Goal: Task Accomplishment & Management: Use online tool/utility

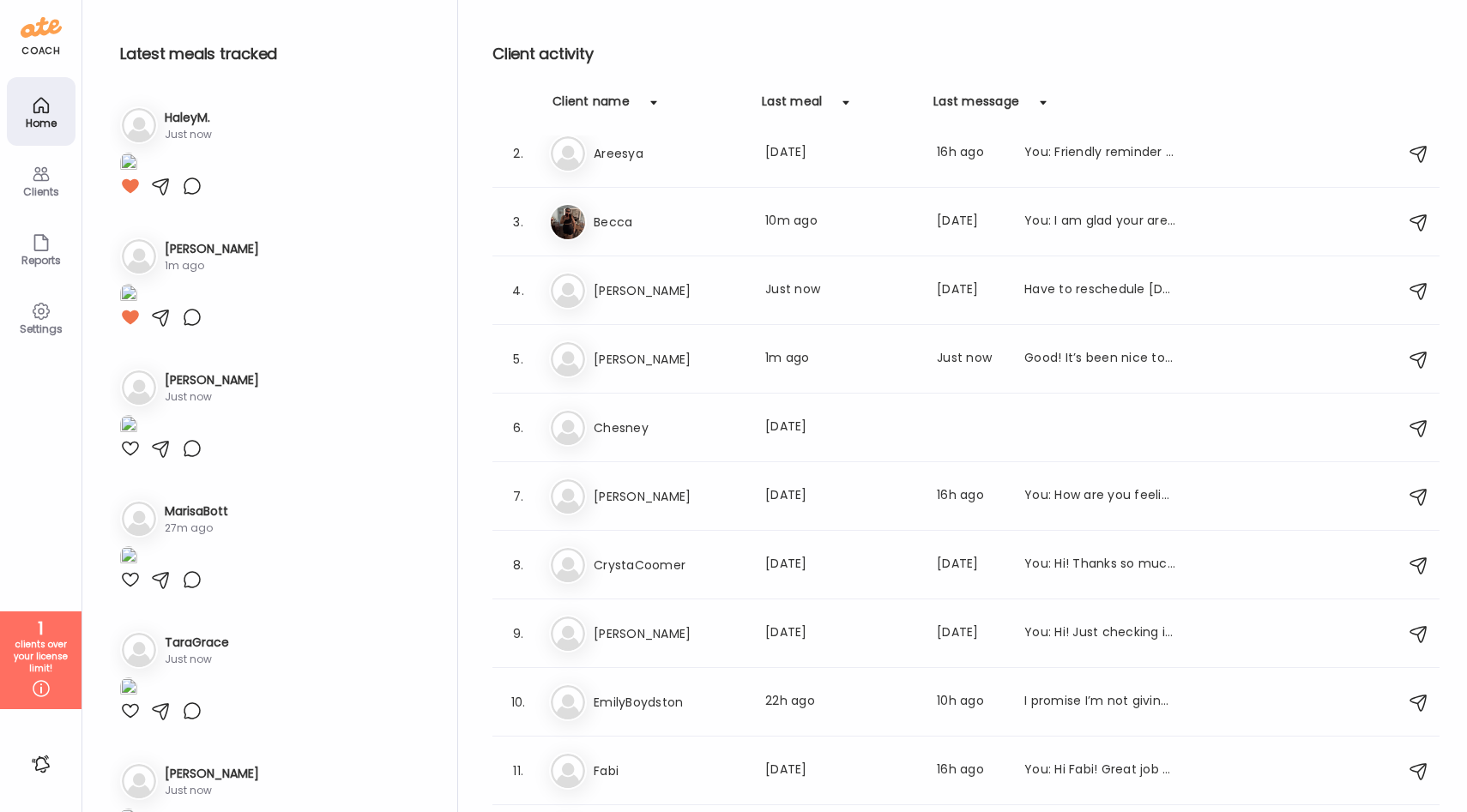
scroll to position [115, 0]
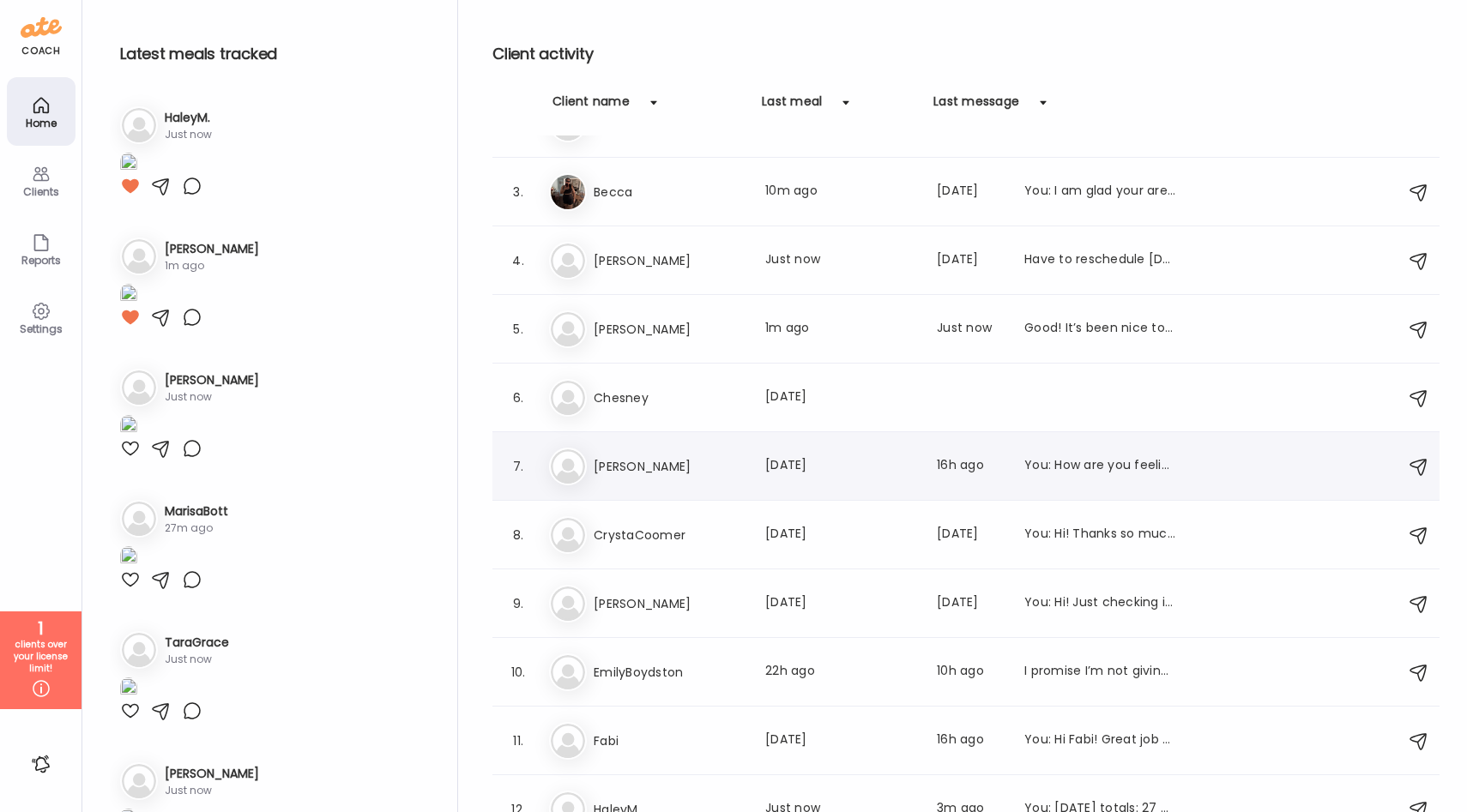
click at [707, 451] on div "Co [PERSON_NAME] Last meal: [DATE] Last message: 16h ago You: How are you feeli…" at bounding box center [969, 466] width 839 height 37
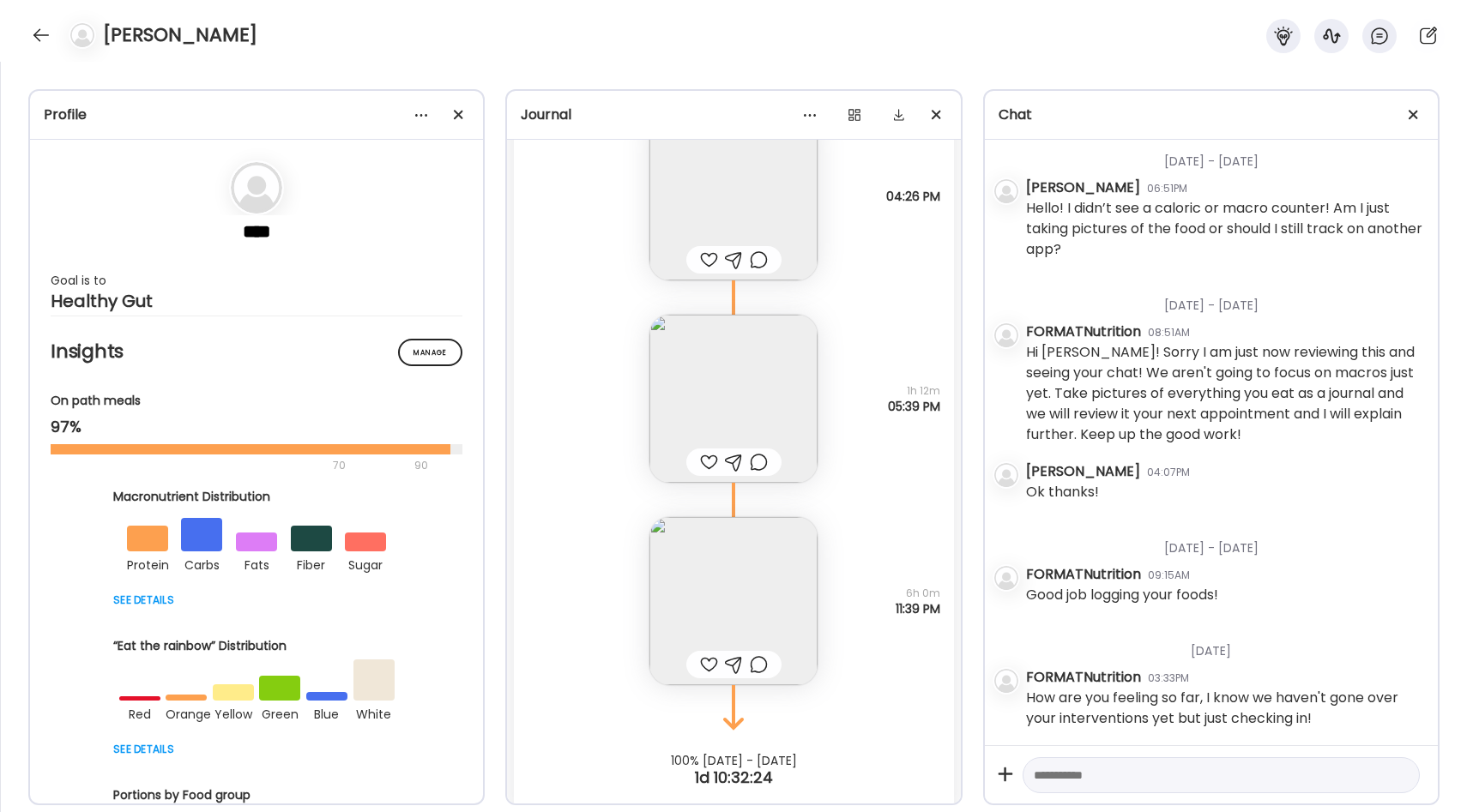
scroll to position [8564, 0]
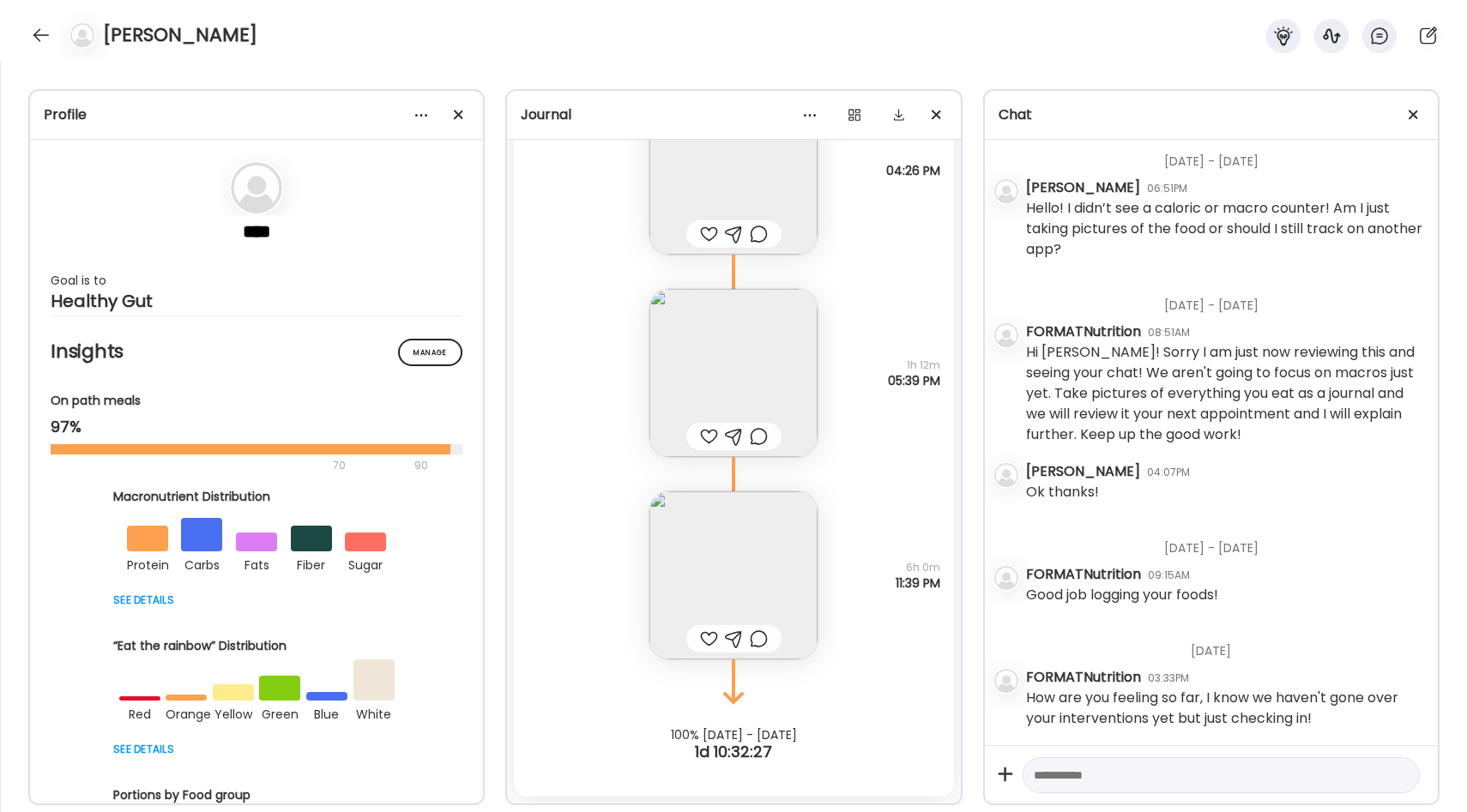
click at [706, 636] on div at bounding box center [709, 639] width 18 height 20
click at [717, 574] on img at bounding box center [733, 575] width 168 height 168
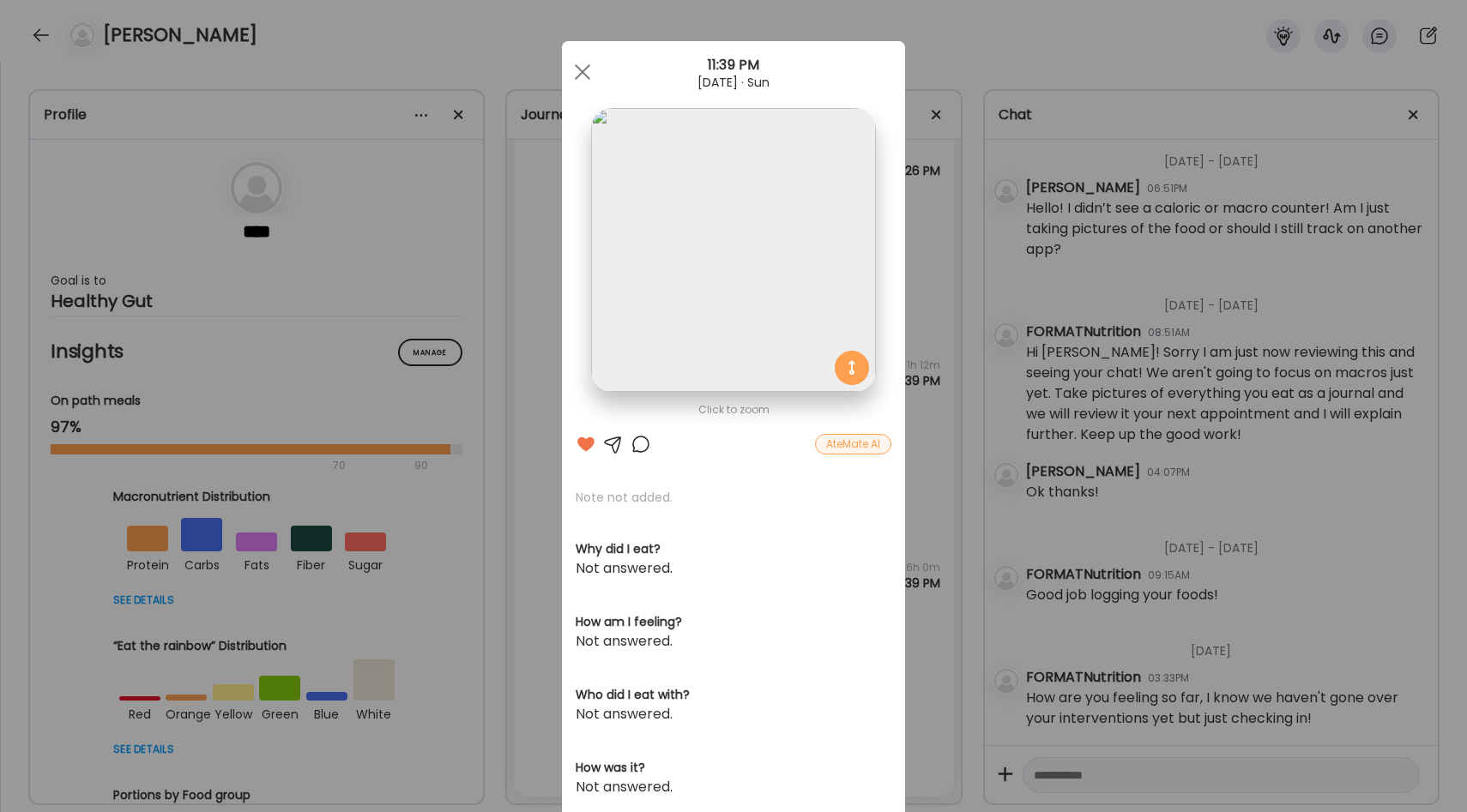
click at [933, 482] on div "Ate Coach Dashboard Wahoo! It’s official Take a moment to set up your Coach Pro…" at bounding box center [733, 406] width 1467 height 812
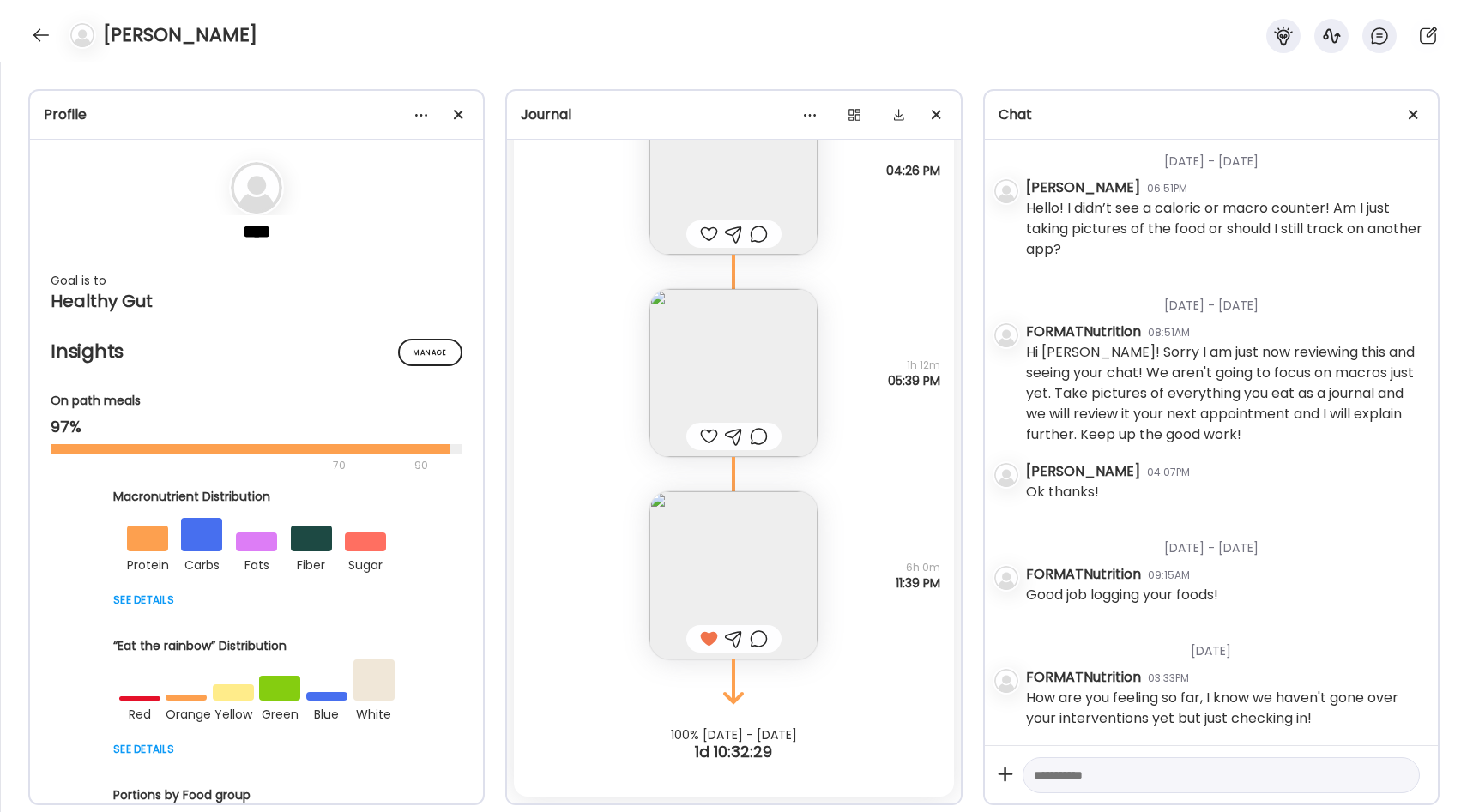
scroll to position [8426, 0]
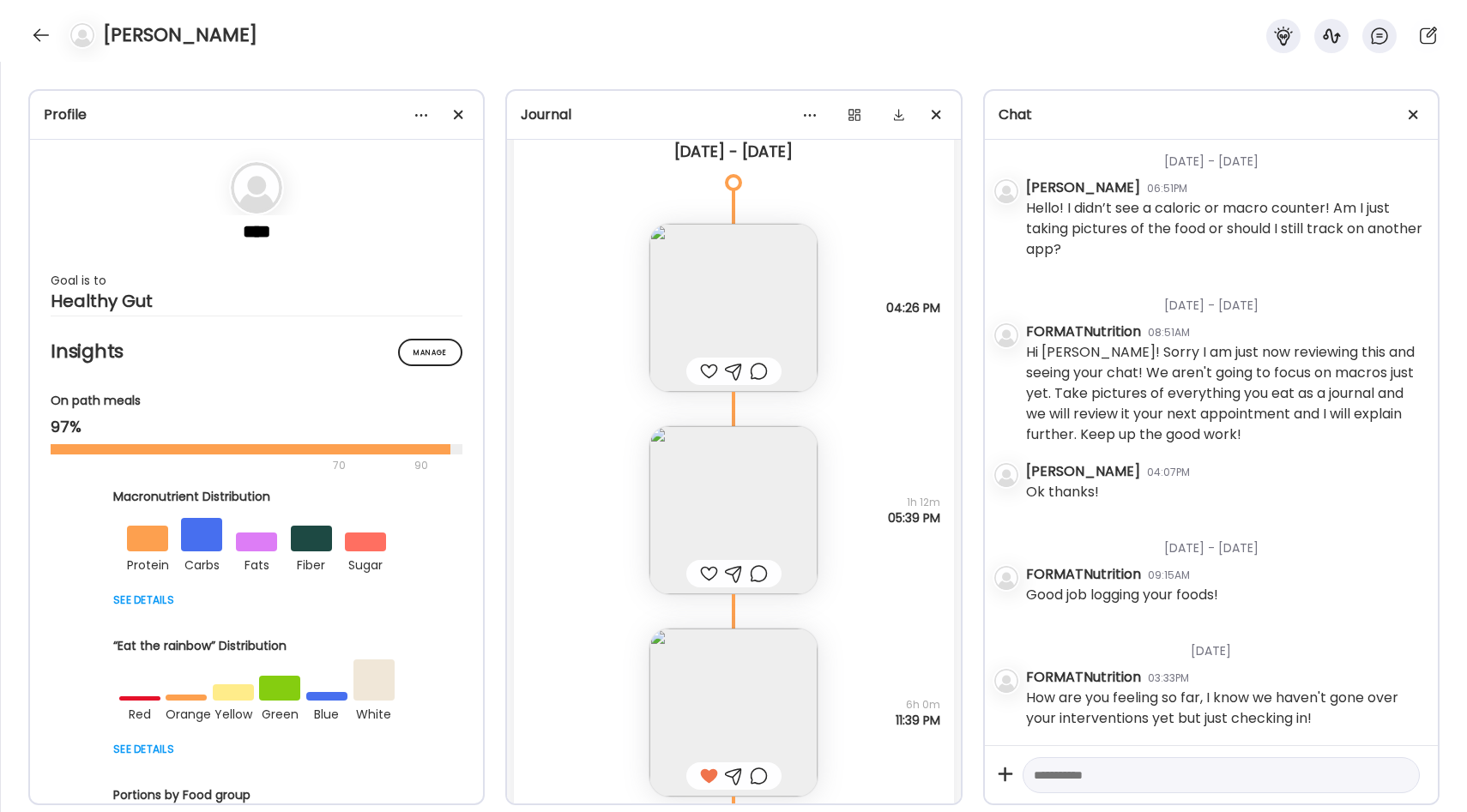
click at [703, 572] on div at bounding box center [709, 573] width 18 height 20
click at [706, 378] on div at bounding box center [709, 370] width 18 height 20
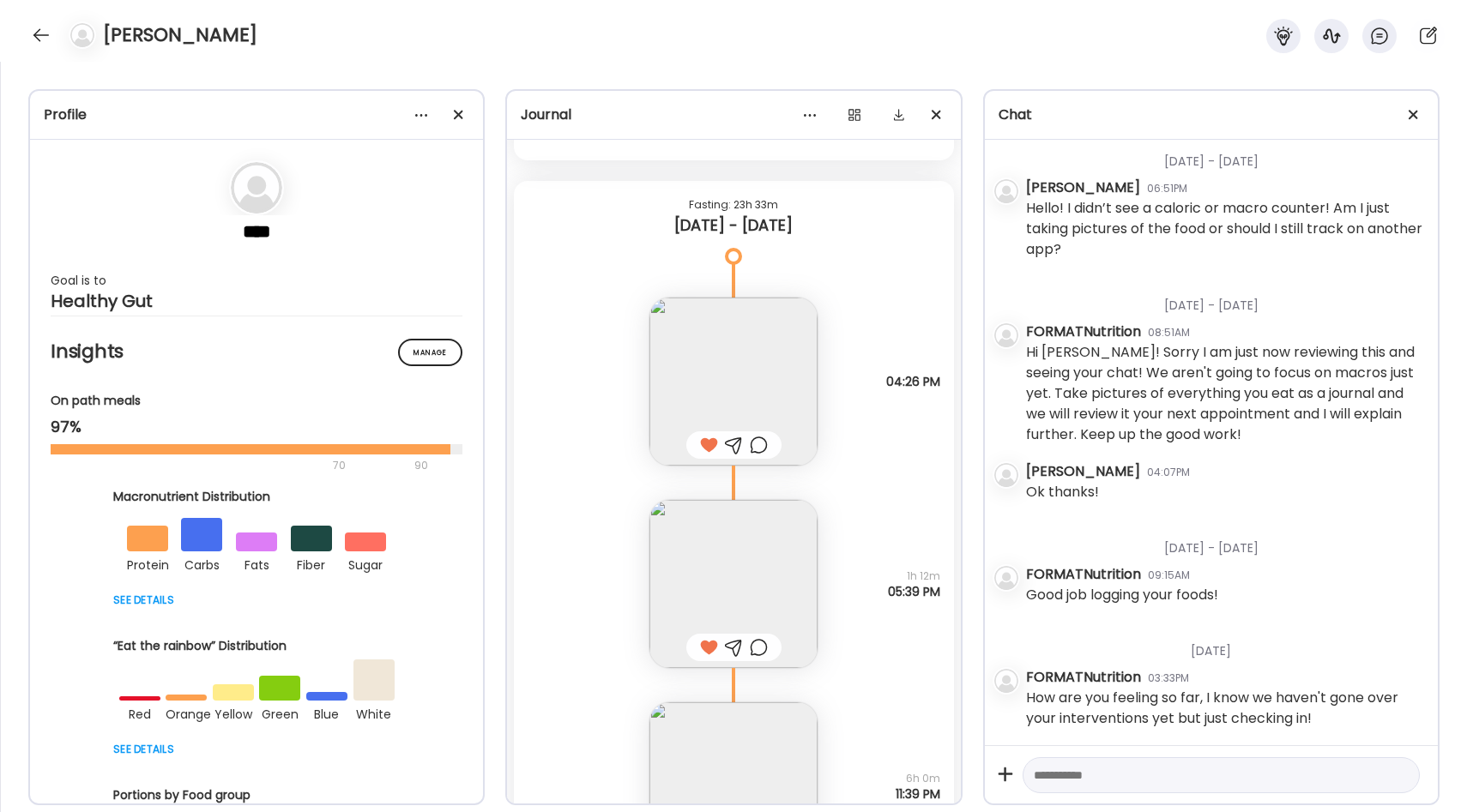
scroll to position [8564, 0]
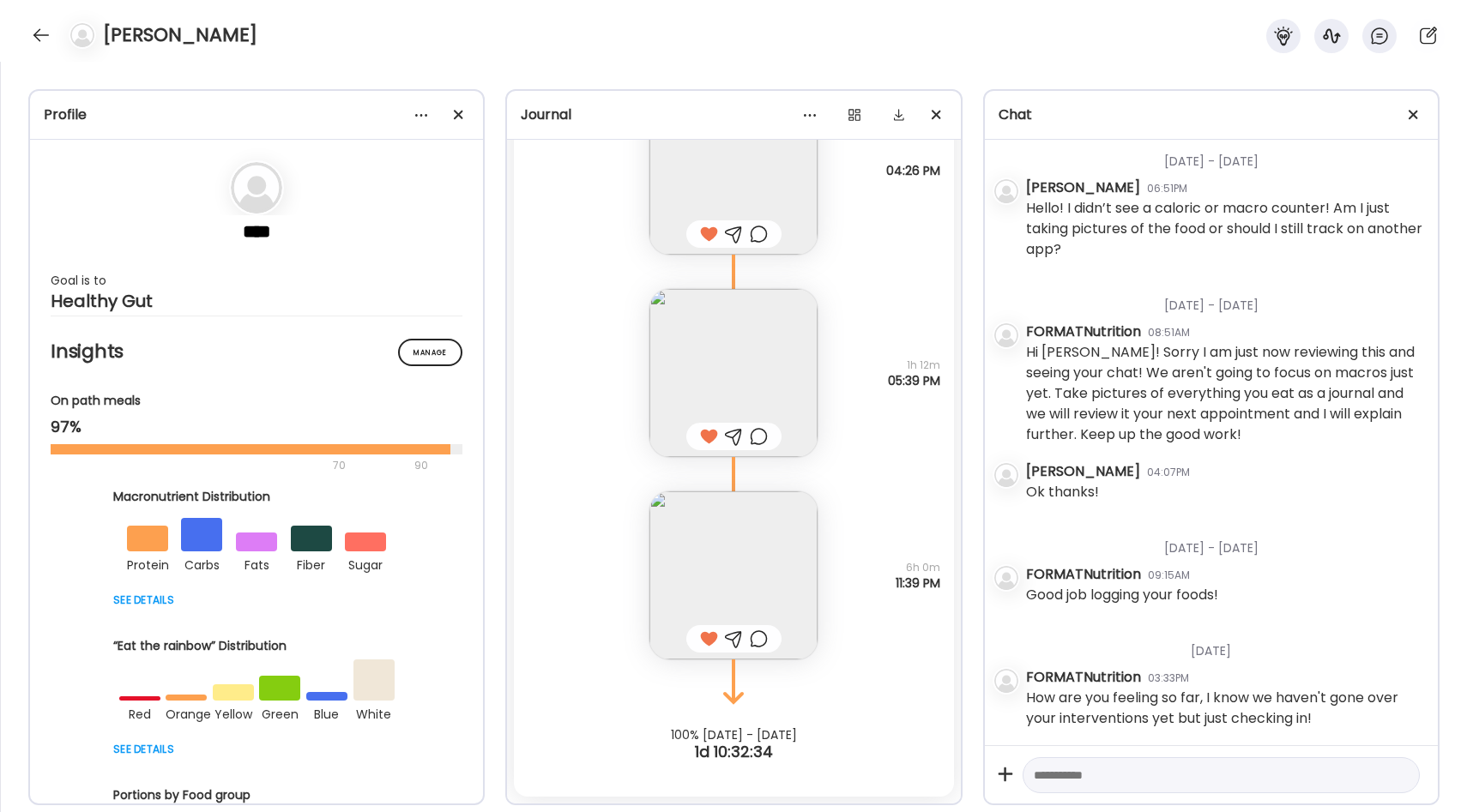
click at [49, 22] on div "[PERSON_NAME]" at bounding box center [733, 31] width 1467 height 62
click at [39, 30] on div at bounding box center [41, 35] width 28 height 28
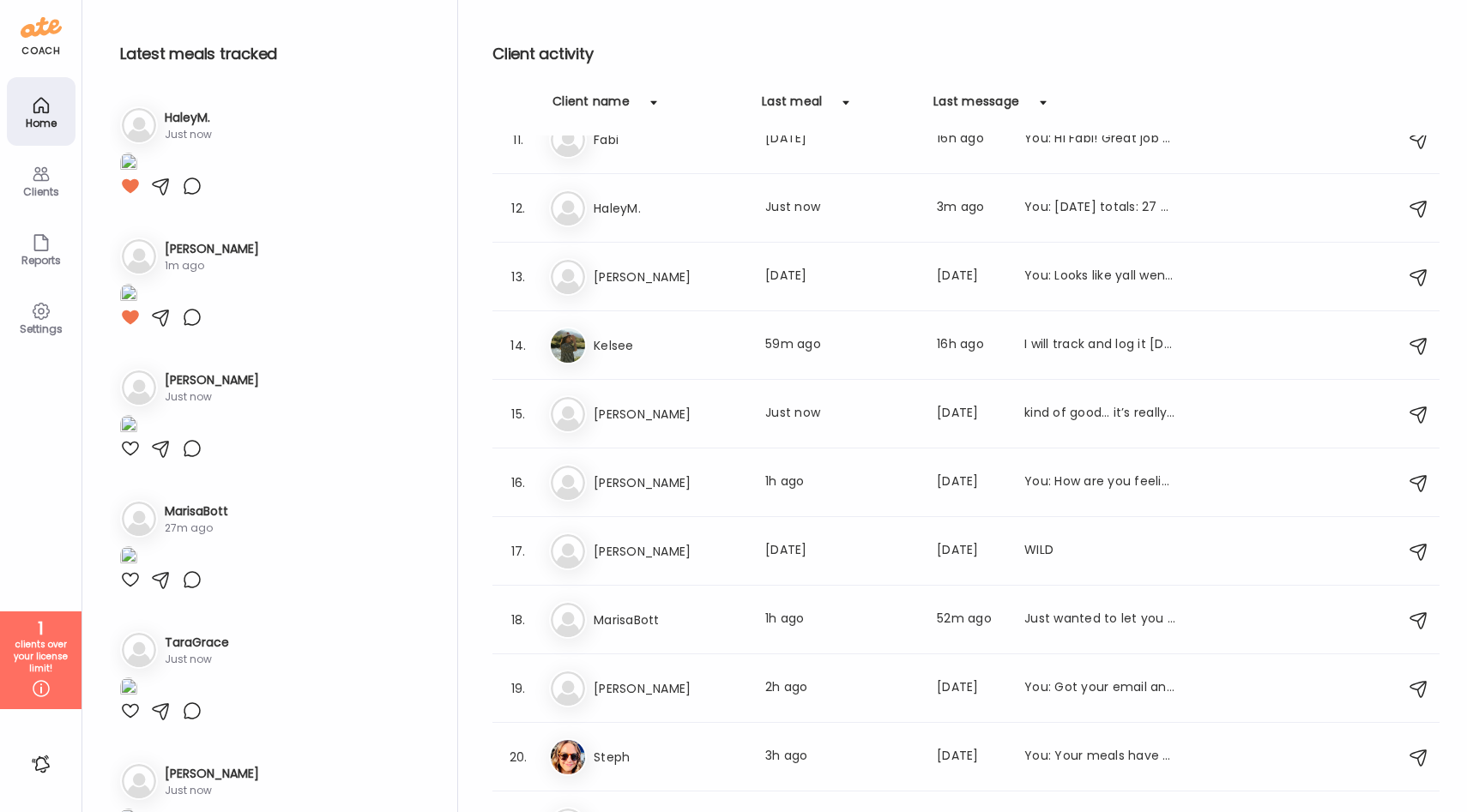
scroll to position [755, 0]
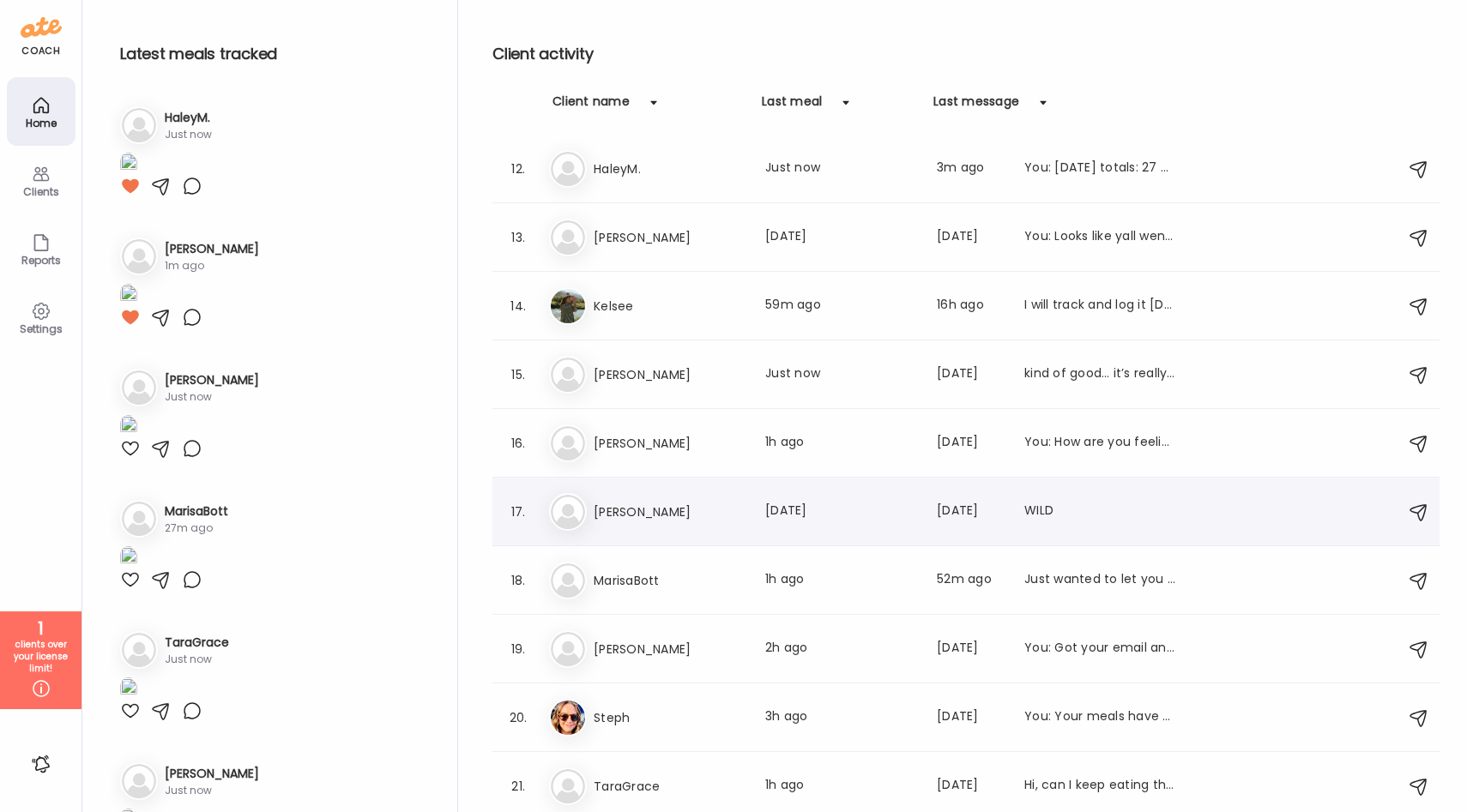
click at [646, 486] on div "17. Ma [PERSON_NAME] Last meal: [DATE] Last message: [DATE] WILD" at bounding box center [966, 512] width 947 height 68
click at [650, 505] on h3 "[PERSON_NAME]" at bounding box center [669, 512] width 151 height 20
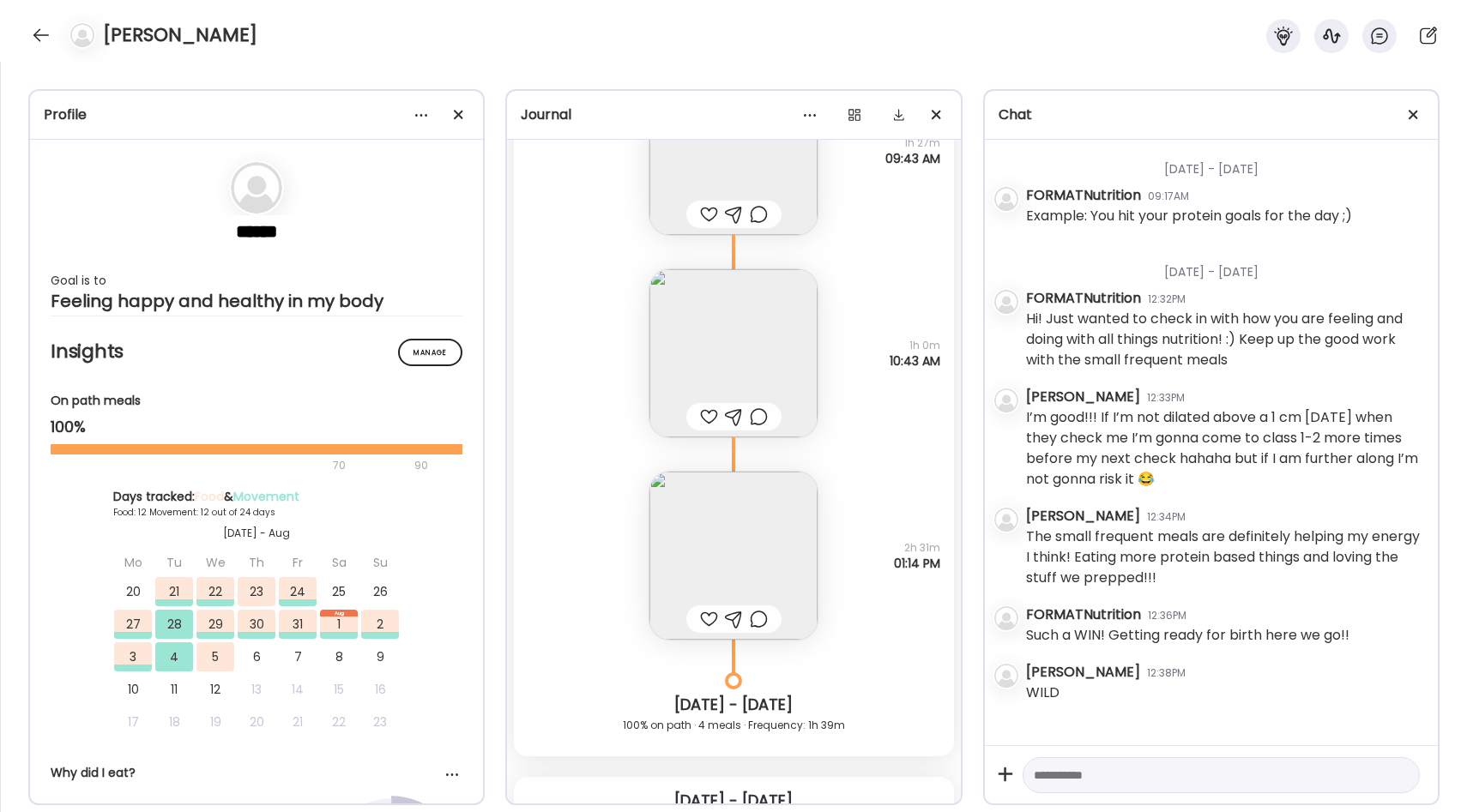
scroll to position [41040, 0]
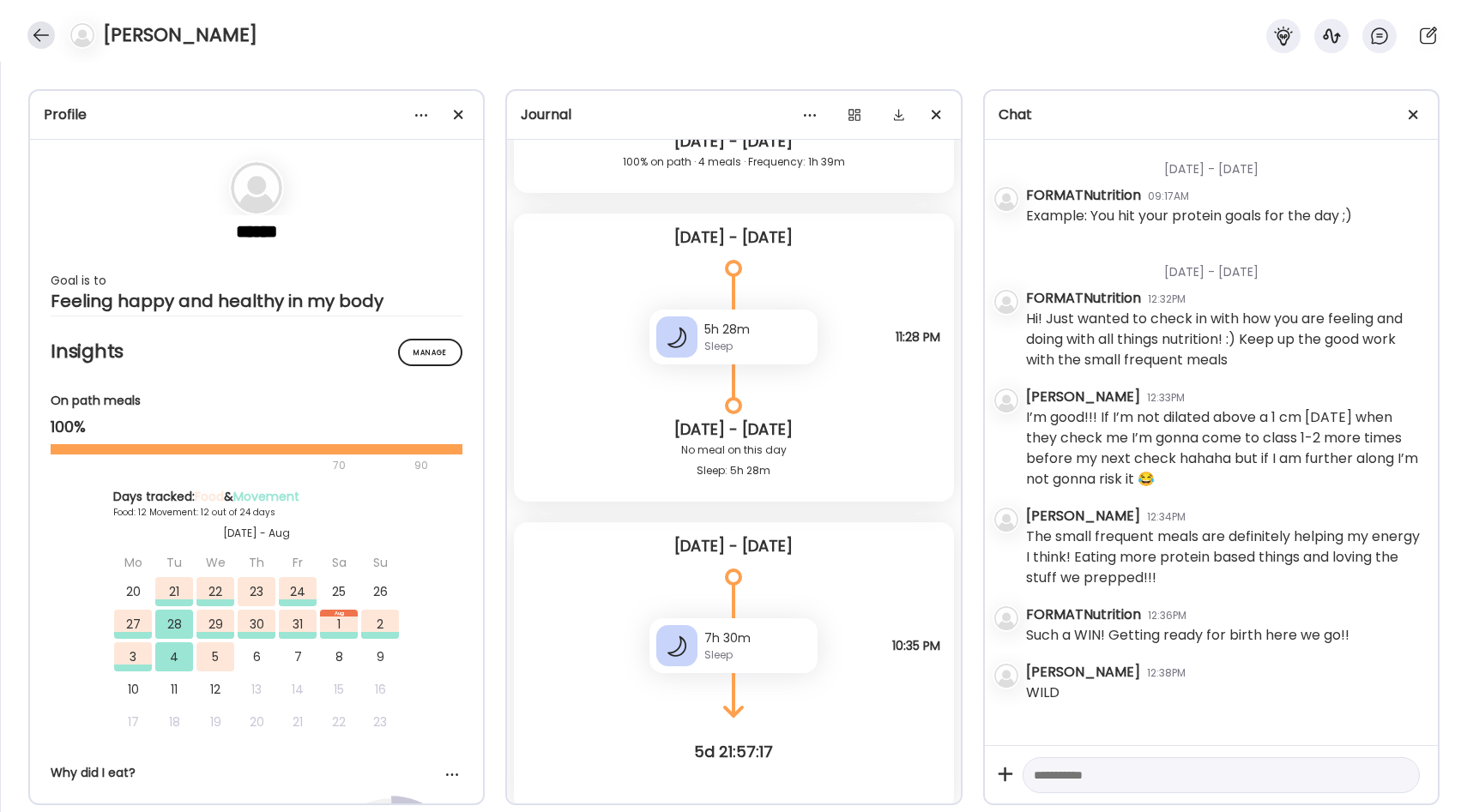
click at [28, 40] on div at bounding box center [41, 35] width 28 height 28
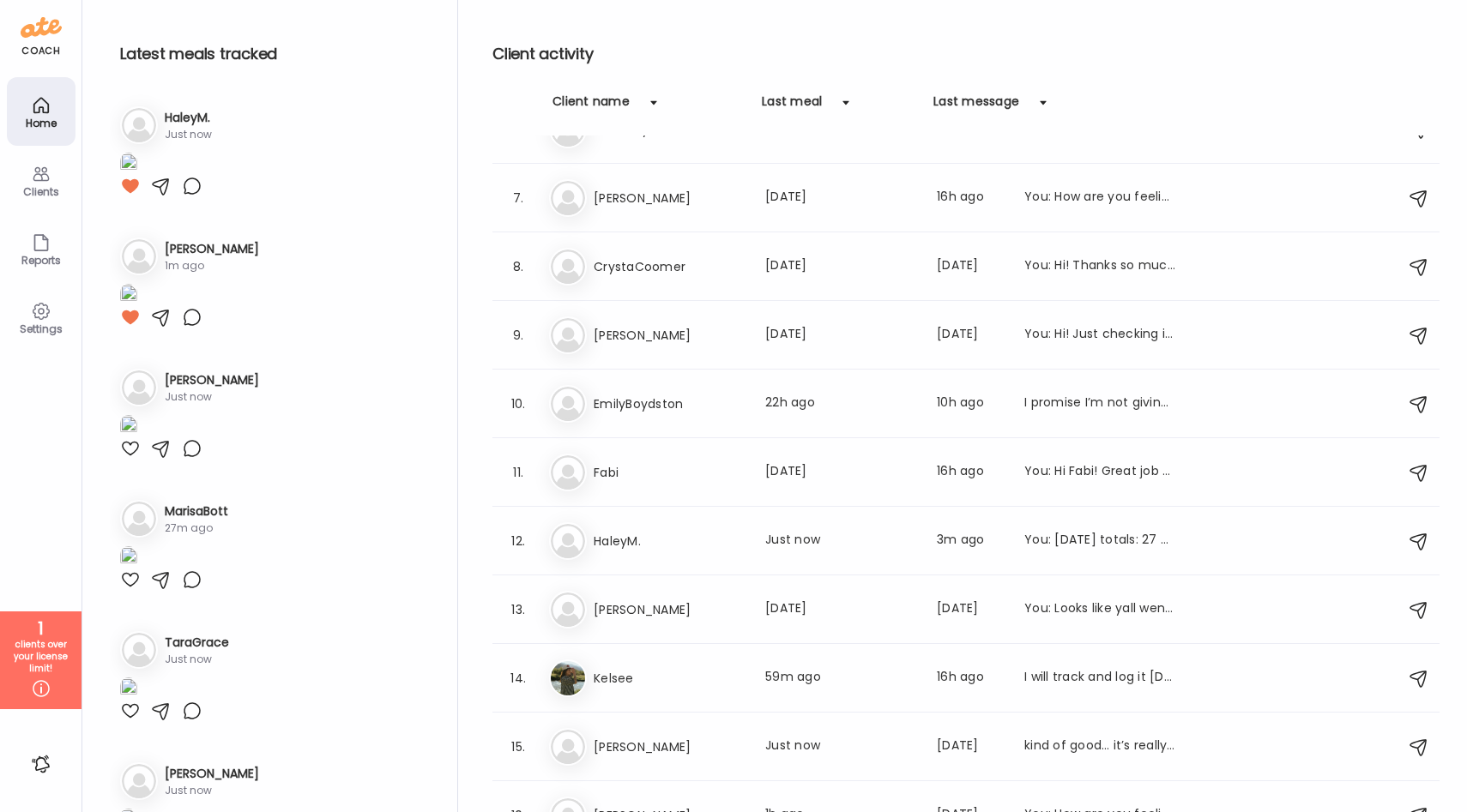
scroll to position [377, 0]
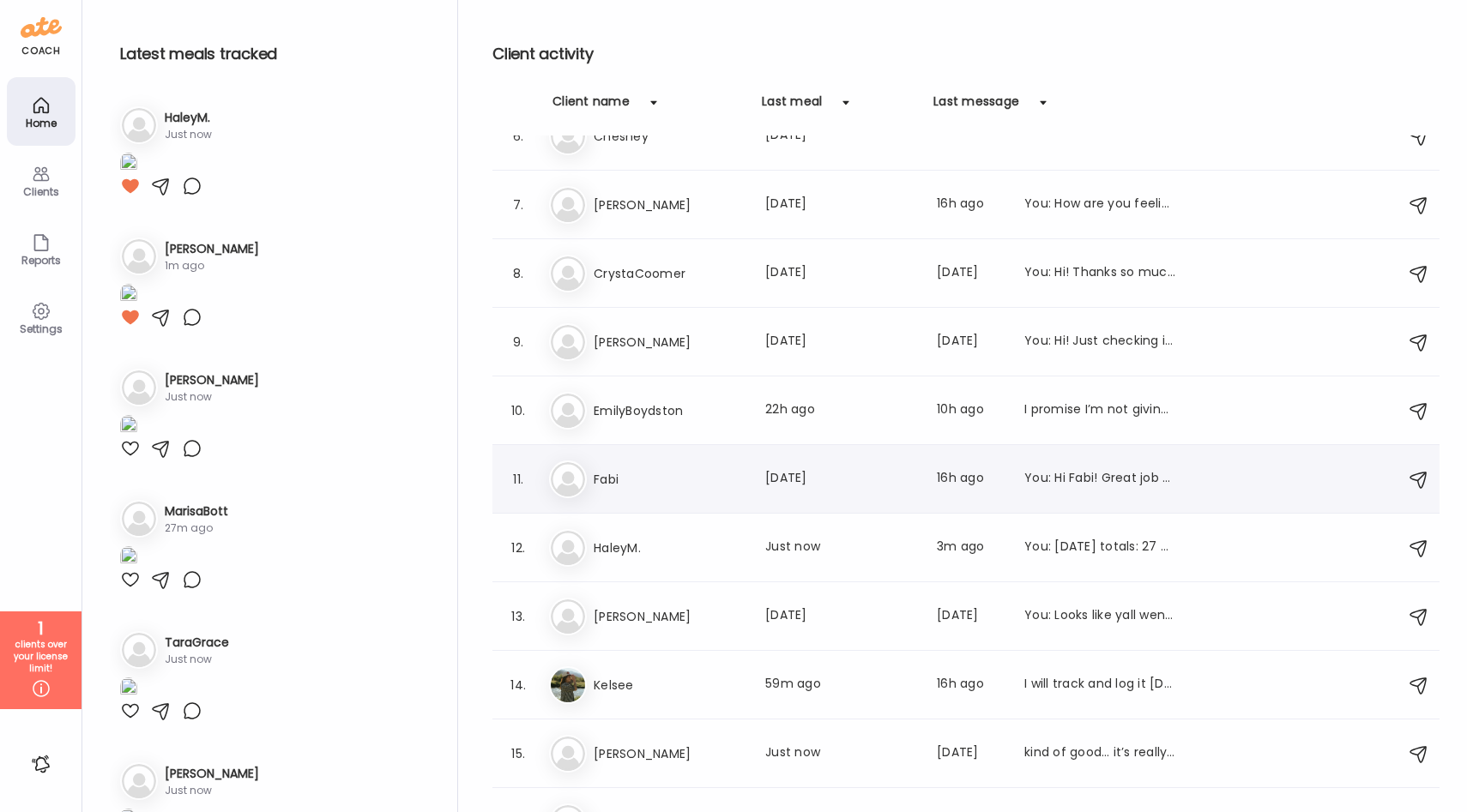
click at [649, 481] on h3 "Fabi" at bounding box center [669, 479] width 151 height 20
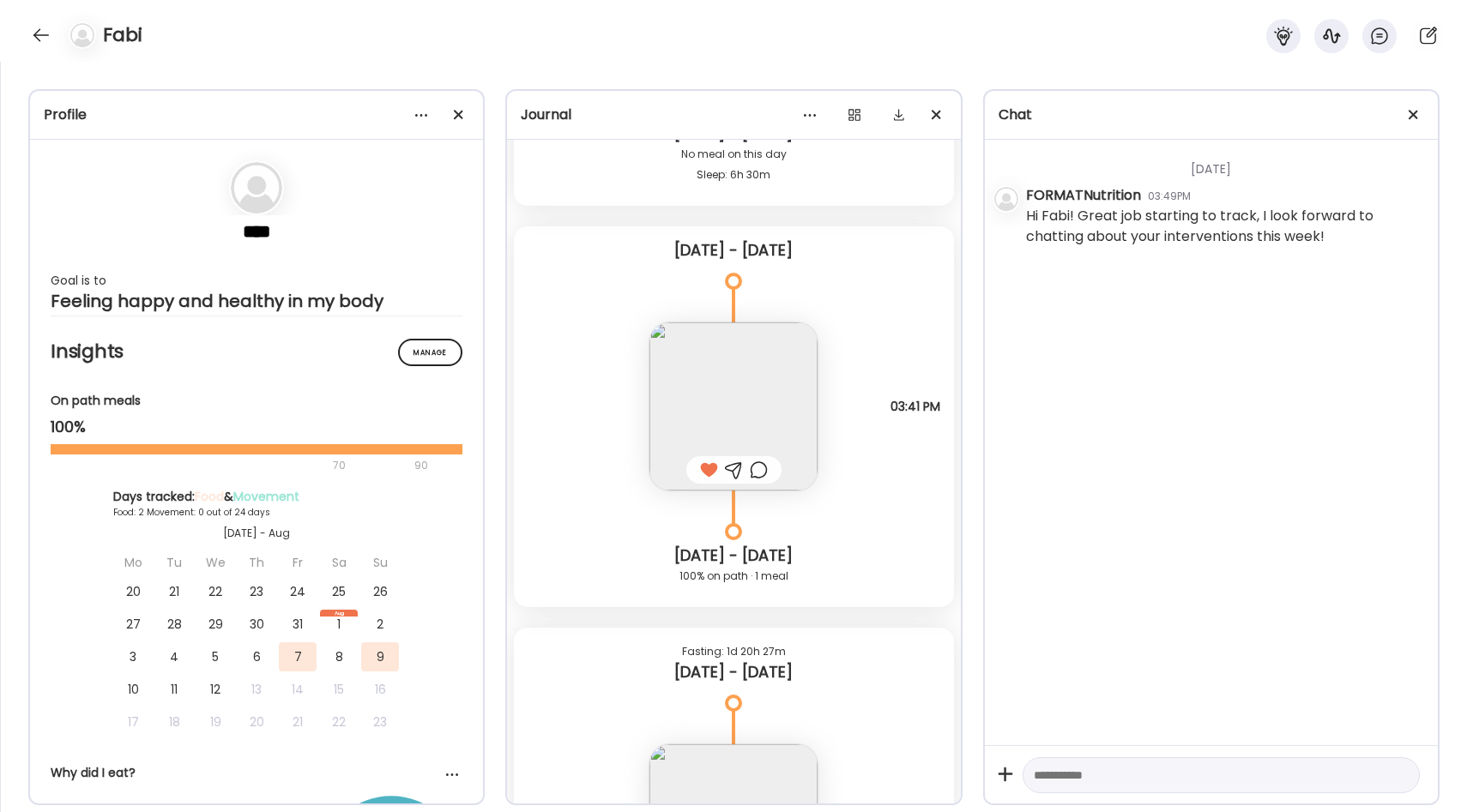
scroll to position [537, 0]
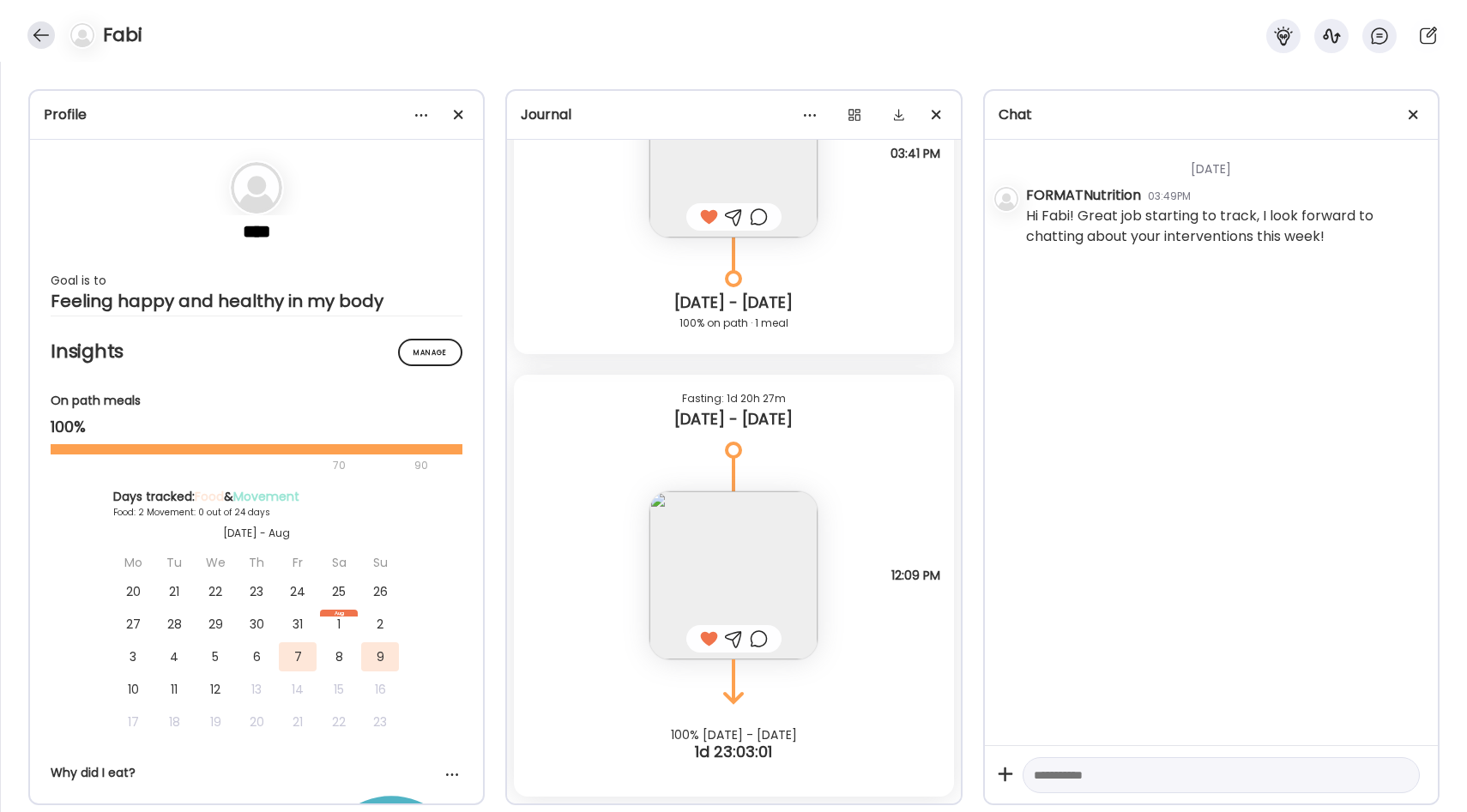
click at [37, 27] on div at bounding box center [41, 35] width 28 height 28
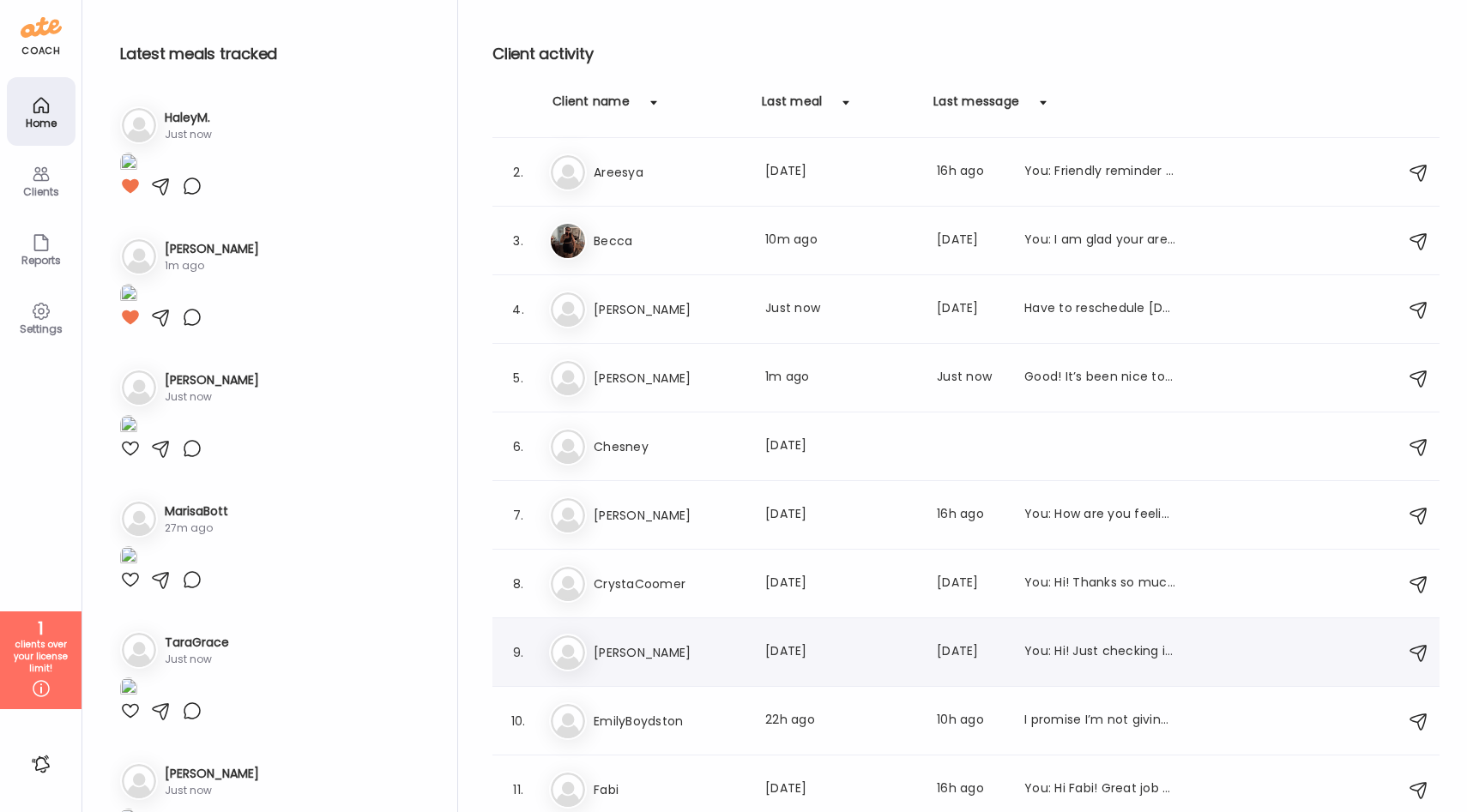
scroll to position [0, 0]
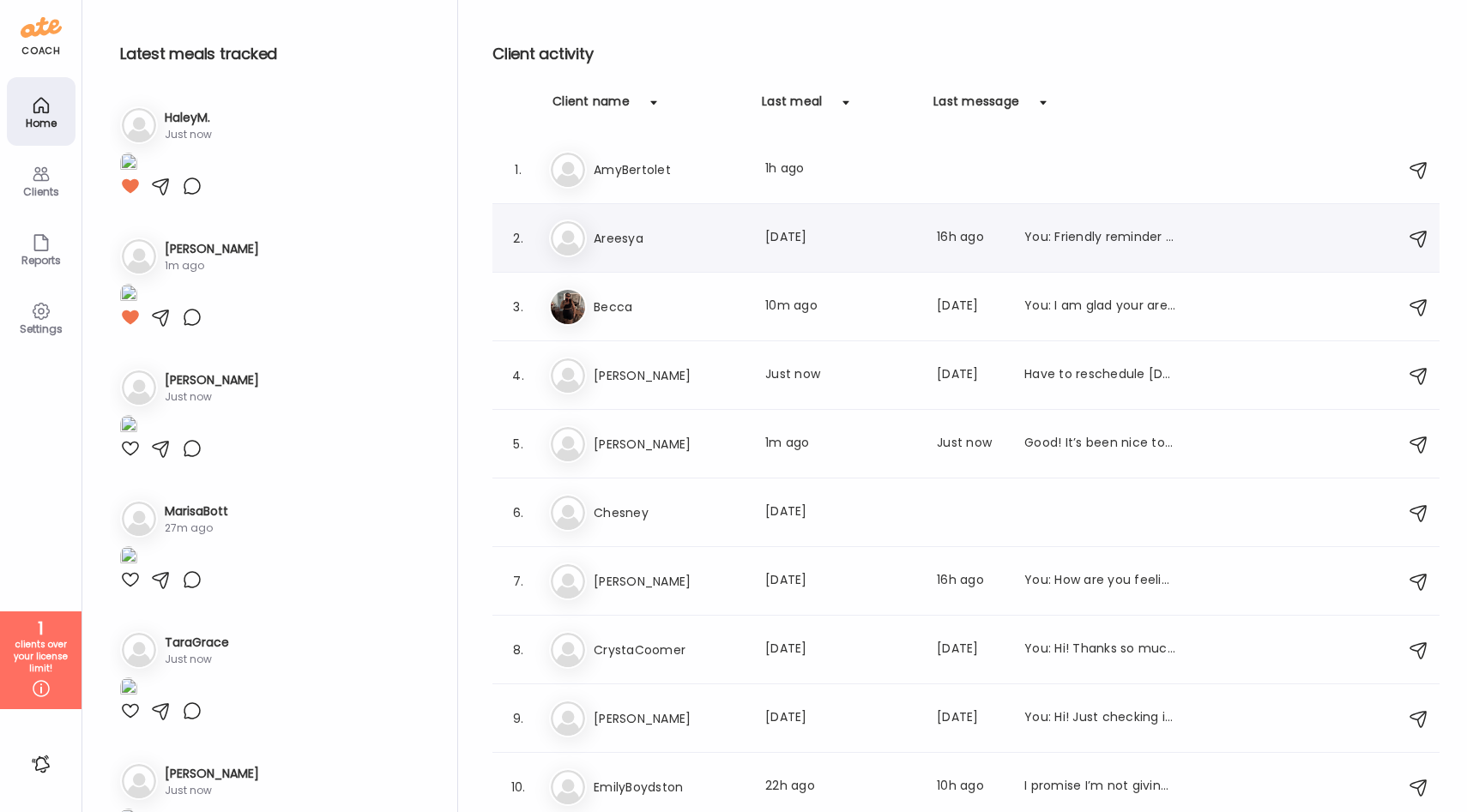
click at [721, 237] on h3 "Areesya" at bounding box center [669, 238] width 151 height 20
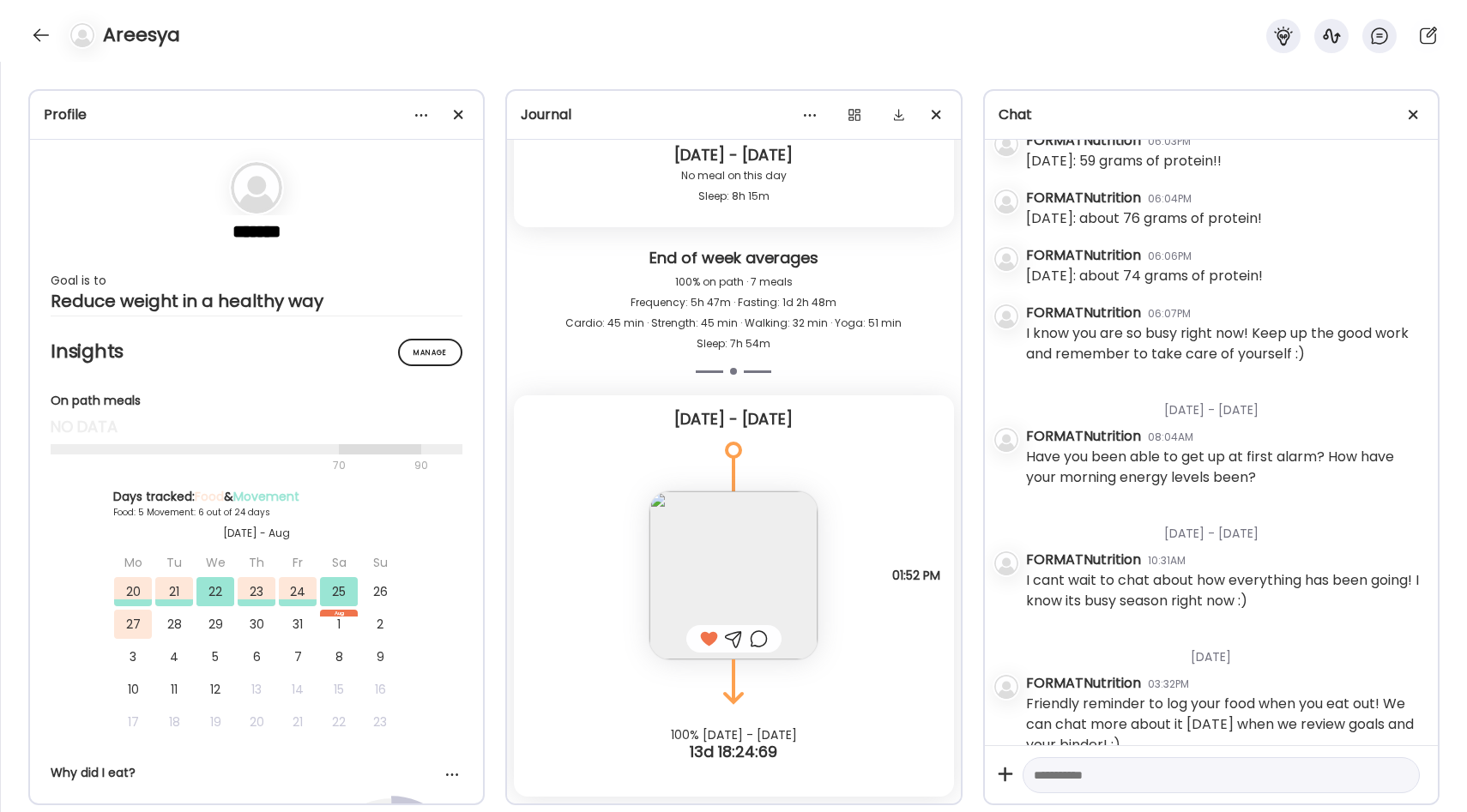
scroll to position [1047, 0]
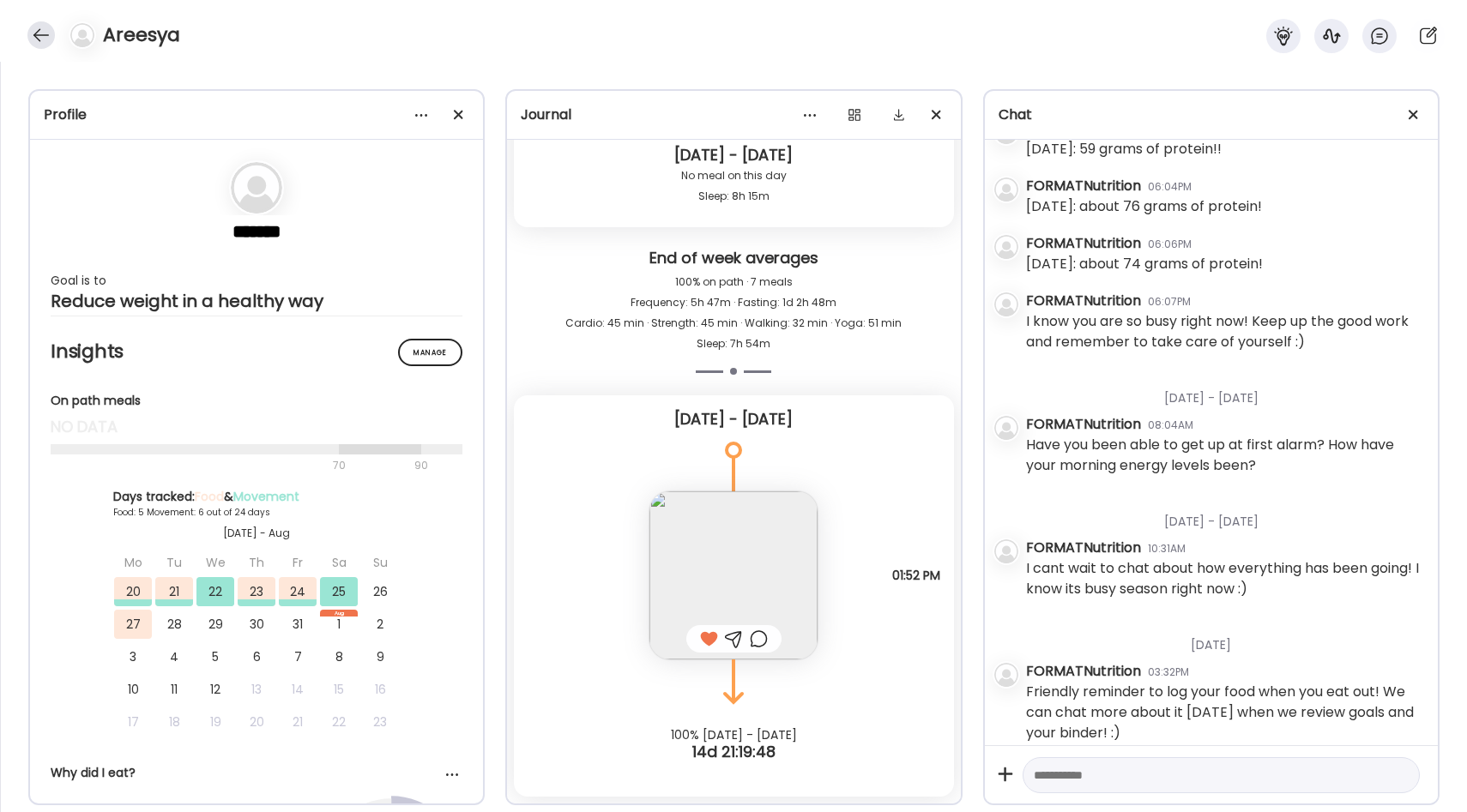
click at [40, 34] on div at bounding box center [41, 35] width 28 height 28
